Goal: Use online tool/utility: Utilize a website feature to perform a specific function

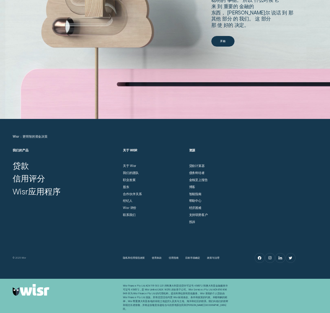
click at [239, 163] on h2 "资源" at bounding box center [220, 156] width 62 height 16
click at [198, 165] on font "贷款计算器" at bounding box center [197, 166] width 16 height 4
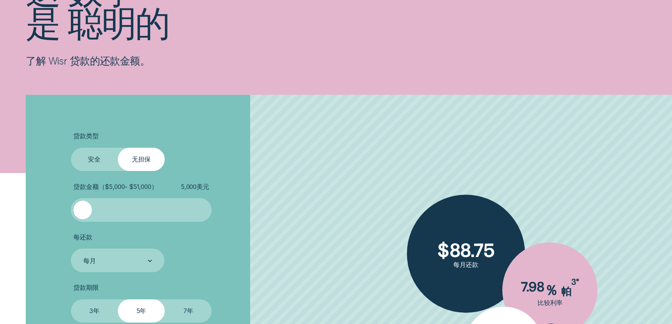
scroll to position [141, 0]
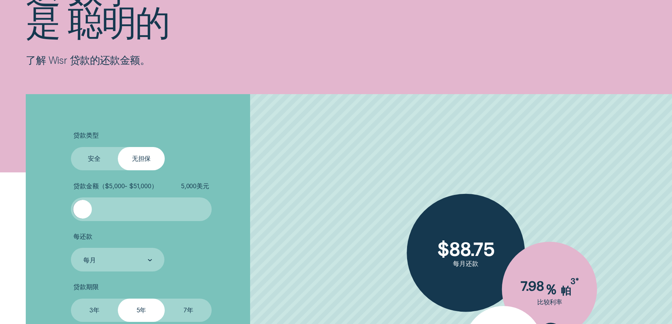
click at [92, 157] on font "安全" at bounding box center [94, 158] width 13 height 7
click at [71, 147] on input "安全" at bounding box center [71, 147] width 0 height 0
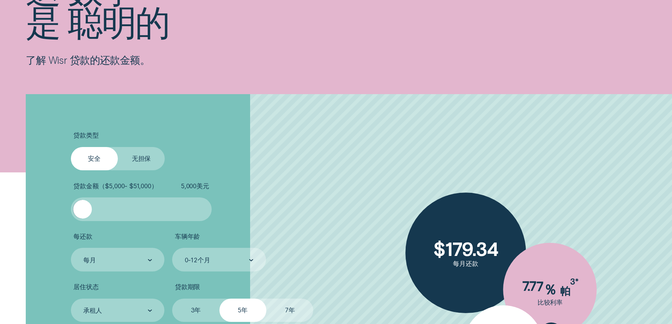
click at [145, 157] on font "无担保" at bounding box center [141, 158] width 19 height 7
click at [118, 147] on input "无担保" at bounding box center [118, 147] width 0 height 0
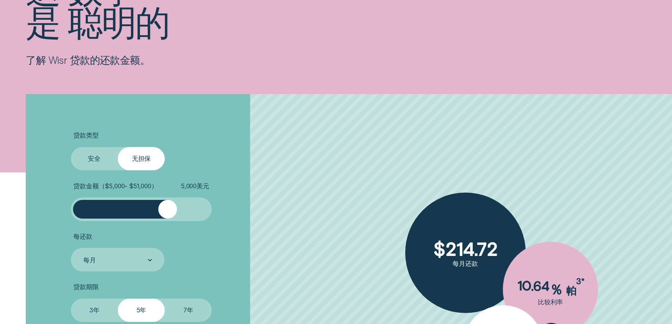
drag, startPoint x: 96, startPoint y: 207, endPoint x: 168, endPoint y: 211, distance: 72.1
click at [168, 211] on div at bounding box center [167, 209] width 19 height 19
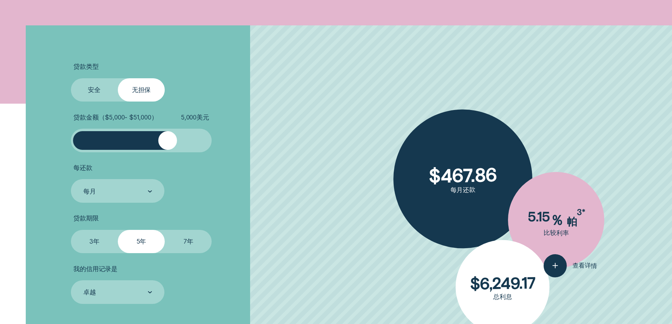
scroll to position [247, 0]
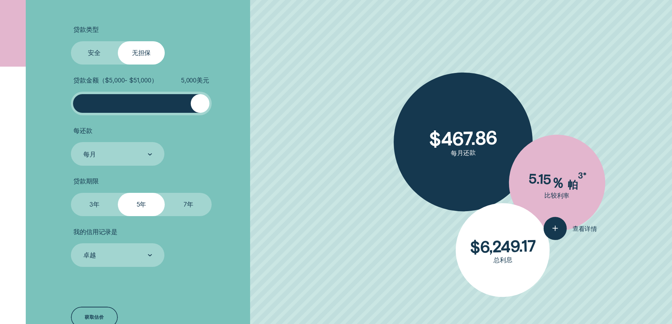
drag, startPoint x: 171, startPoint y: 103, endPoint x: 221, endPoint y: 120, distance: 53.0
click at [221, 120] on ul "贷款类型 选择贷款类型 安全 无担保 贷款金额（ $5,000 - $51,000 ） 5,000 美元 每还款 每月 贷款期限 选择贷款期限 3年 5年 7…" at bounding box center [179, 146] width 217 height 241
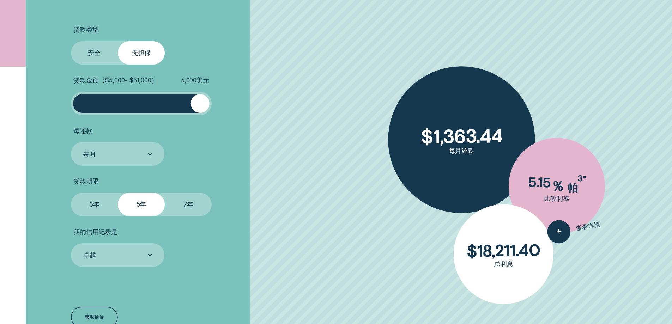
click at [97, 200] on label "3年" at bounding box center [94, 205] width 47 height 24
click at [71, 193] on input "3年" at bounding box center [71, 193] width 0 height 0
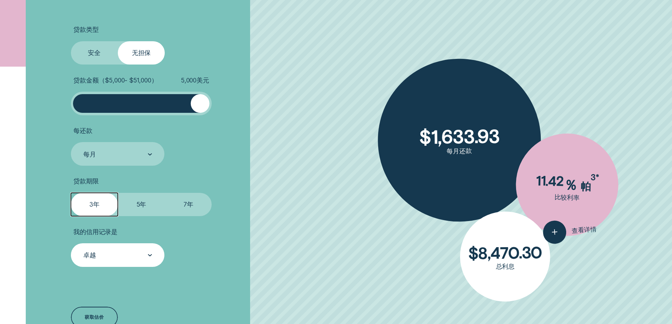
click at [125, 248] on div "卓越" at bounding box center [118, 255] width 94 height 24
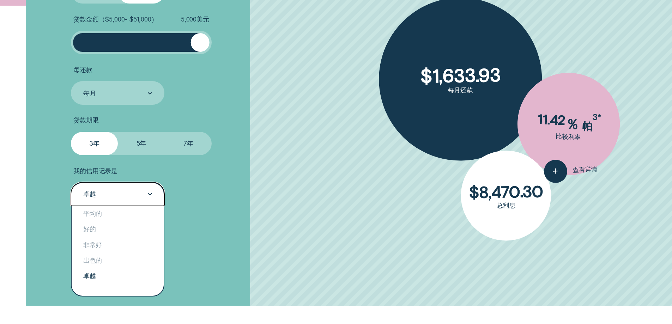
scroll to position [317, 0]
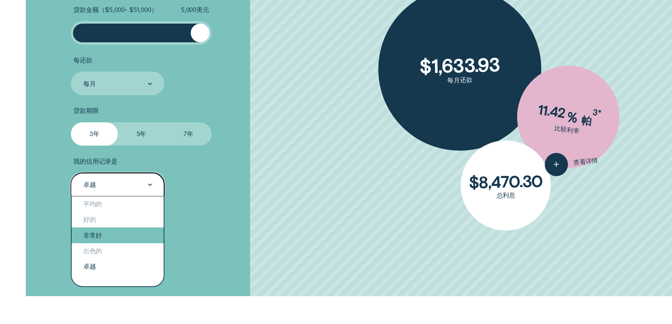
click at [109, 241] on div "非常好" at bounding box center [118, 235] width 92 height 16
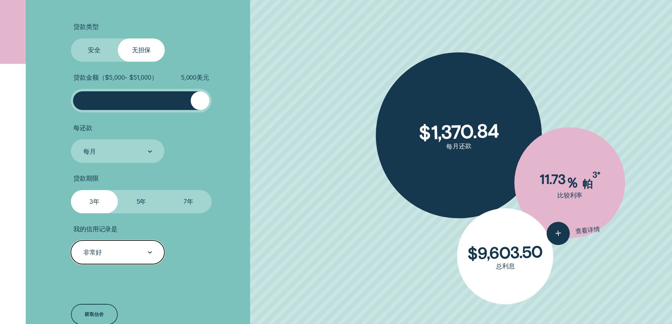
scroll to position [247, 0]
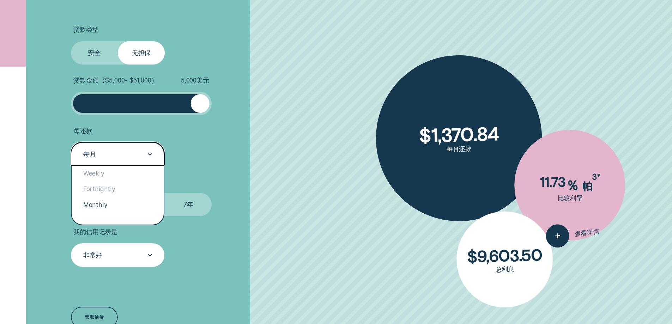
click at [136, 153] on div "每月" at bounding box center [117, 154] width 69 height 9
click at [114, 168] on div "每周" at bounding box center [118, 174] width 92 height 16
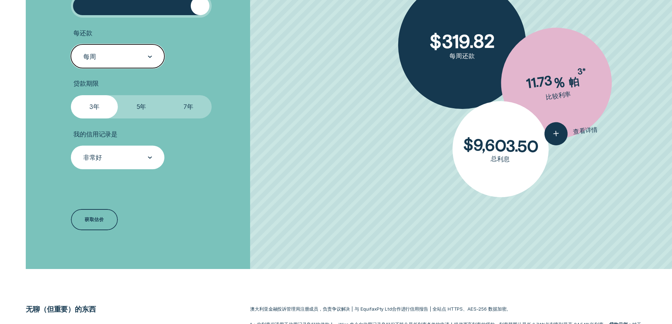
scroll to position [353, 0]
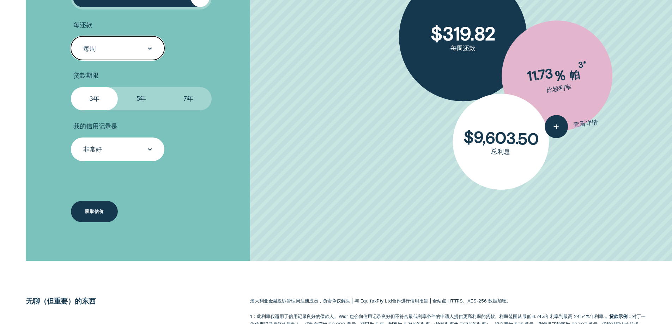
click at [99, 210] on font "获取估价" at bounding box center [94, 211] width 19 height 6
